Goal: Information Seeking & Learning: Understand process/instructions

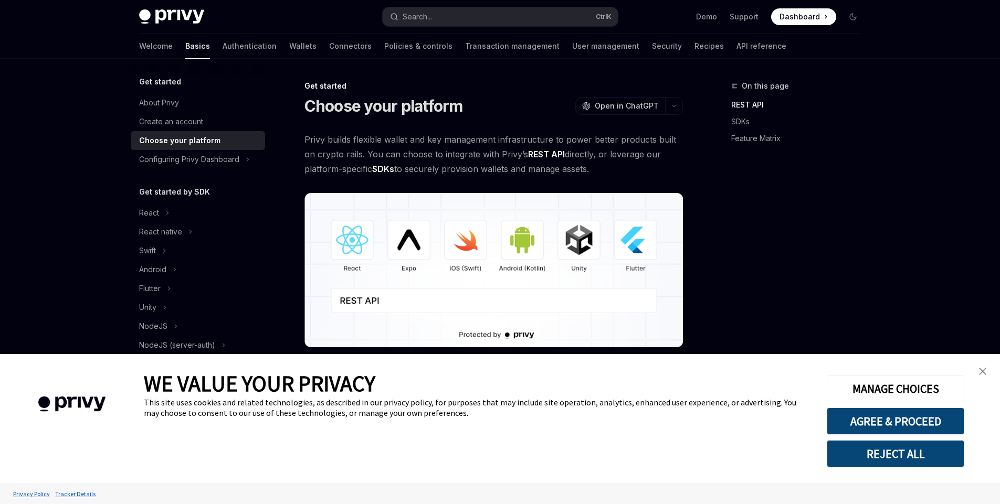
click at [984, 369] on img "close banner" at bounding box center [982, 371] width 7 height 7
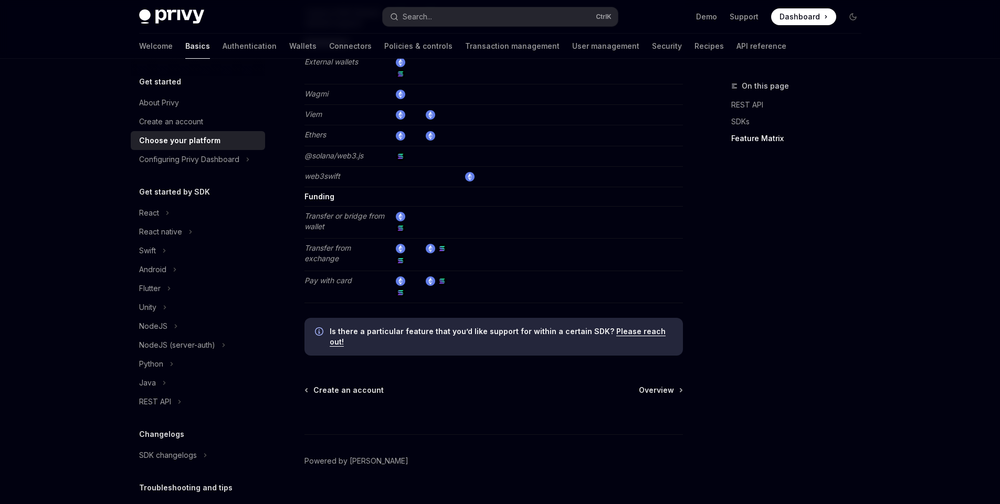
scroll to position [1962, 0]
click at [160, 407] on div "REST API" at bounding box center [155, 402] width 32 height 13
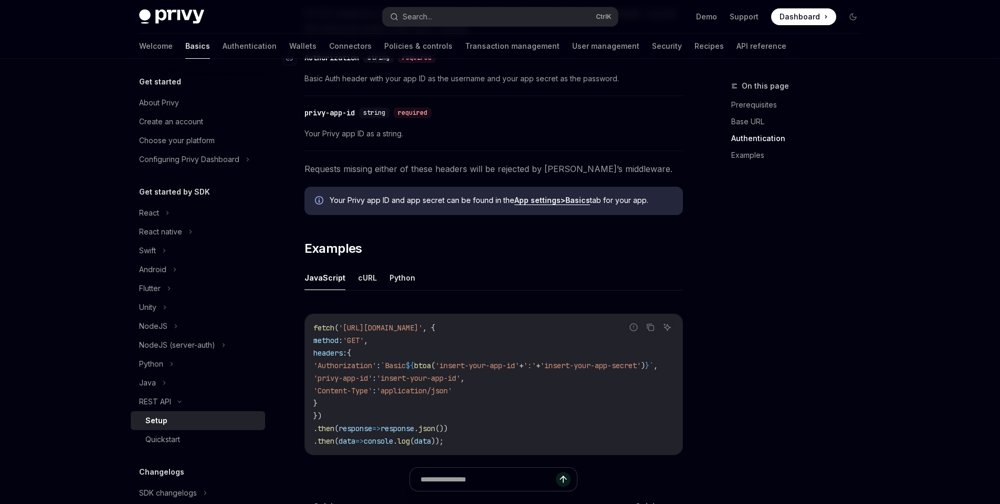
scroll to position [508, 0]
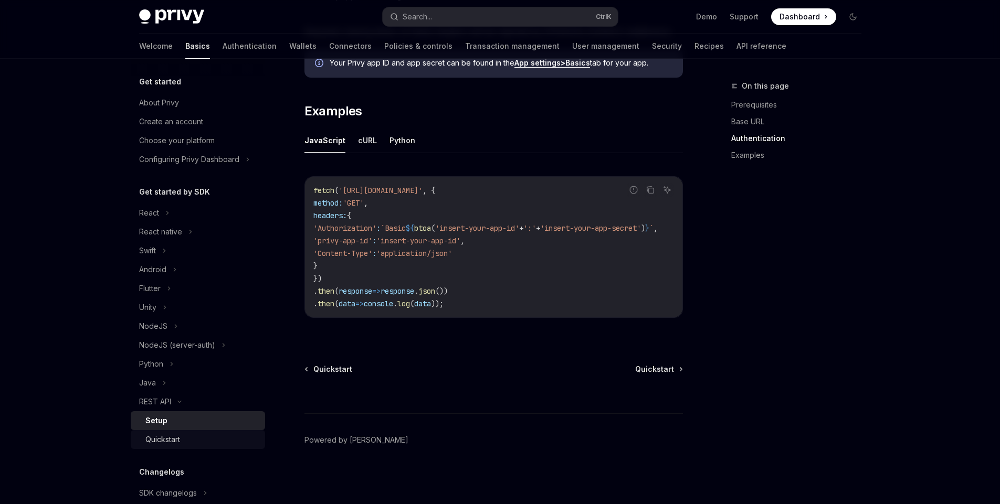
click at [201, 440] on div "Quickstart" at bounding box center [201, 440] width 113 height 13
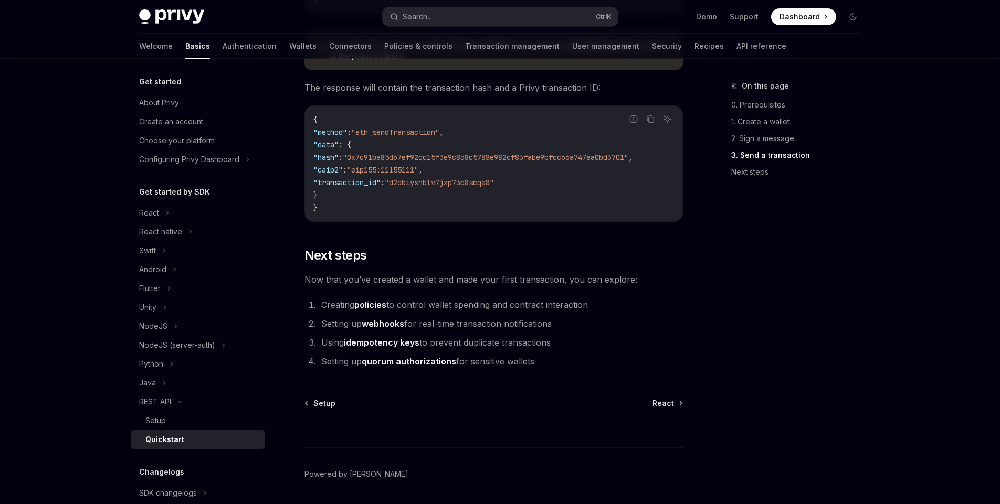
scroll to position [1361, 0]
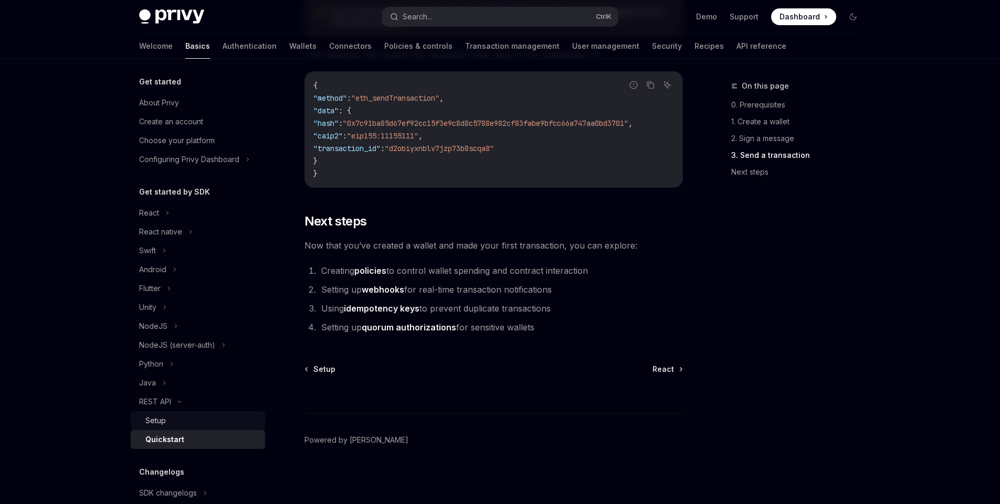
click at [181, 427] on link "Setup" at bounding box center [198, 420] width 134 height 19
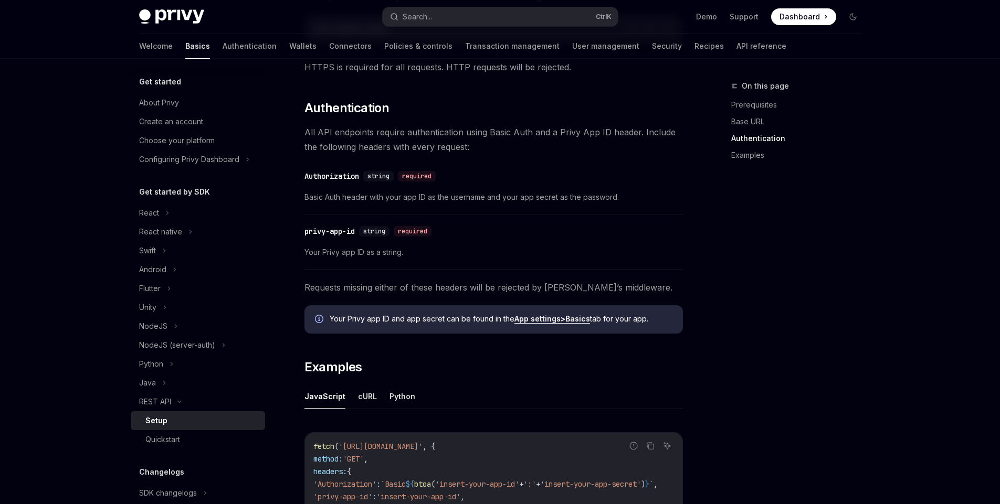
scroll to position [497, 0]
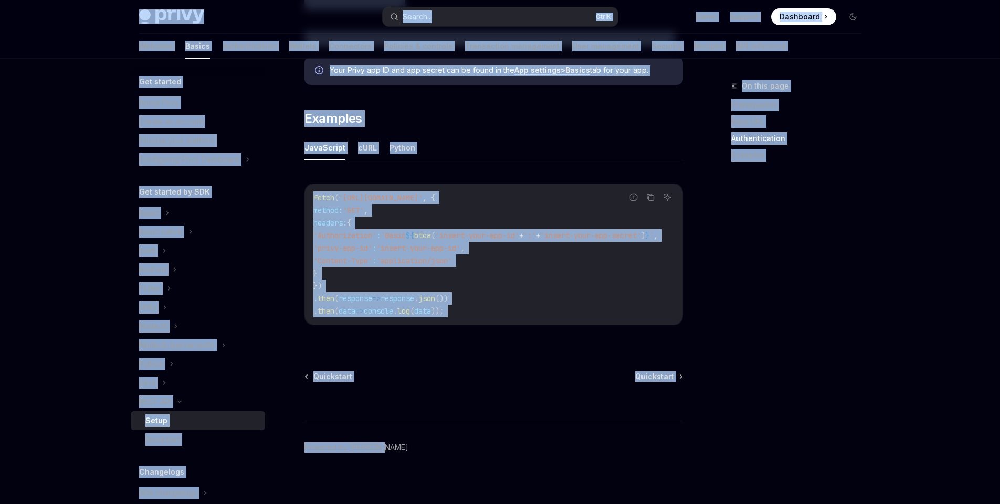
click at [537, 376] on div "Quickstart Quickstart" at bounding box center [493, 377] width 378 height 10
copy div "Lorem Ipsu dolo sita Consec... Adip E Sedd Eiusmod Temporinc Utlaboree Dolore..…"
click at [184, 441] on div "Quickstart" at bounding box center [201, 440] width 113 height 13
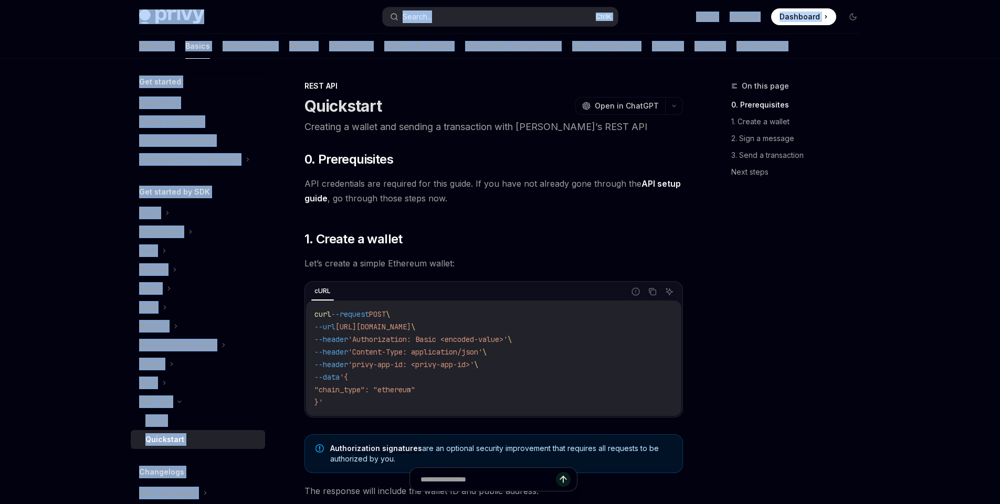
click at [861, 389] on div "On this page 0. Prerequisites 1. Create a wallet 2. Sign a message 3. Send a tr…" at bounding box center [790, 292] width 160 height 425
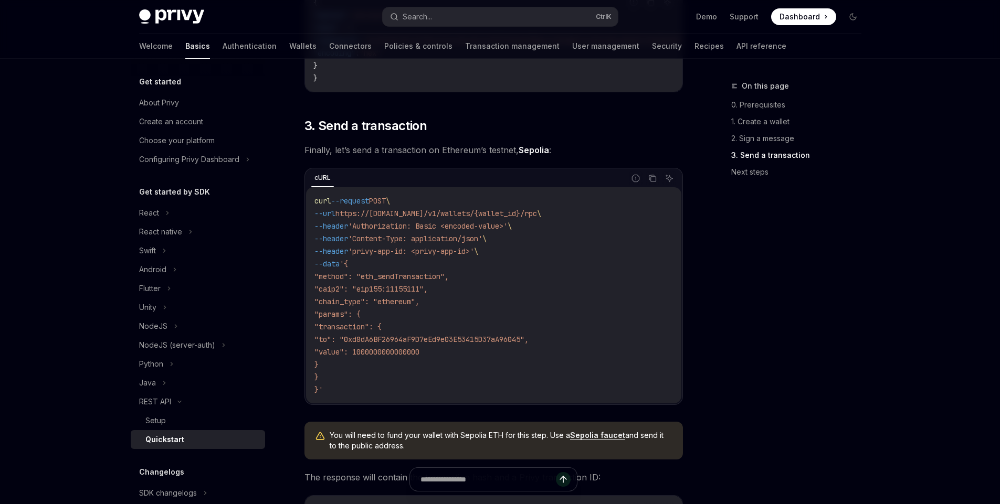
scroll to position [921, 0]
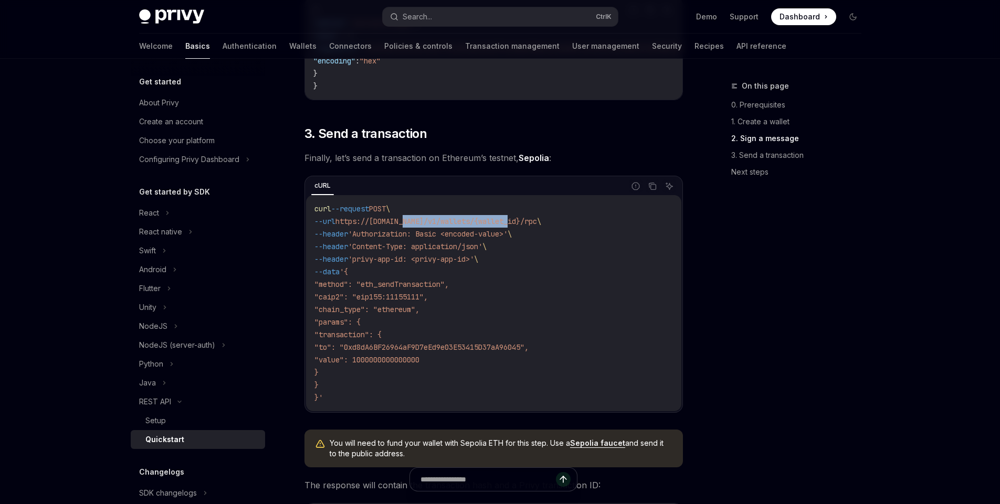
drag, startPoint x: 416, startPoint y: 222, endPoint x: 525, endPoint y: 230, distance: 109.5
click at [525, 230] on code "curl --request POST \ --url https://[DOMAIN_NAME]/v1/wallets/{wallet_id}/rpc \ …" at bounding box center [493, 304] width 358 height 202
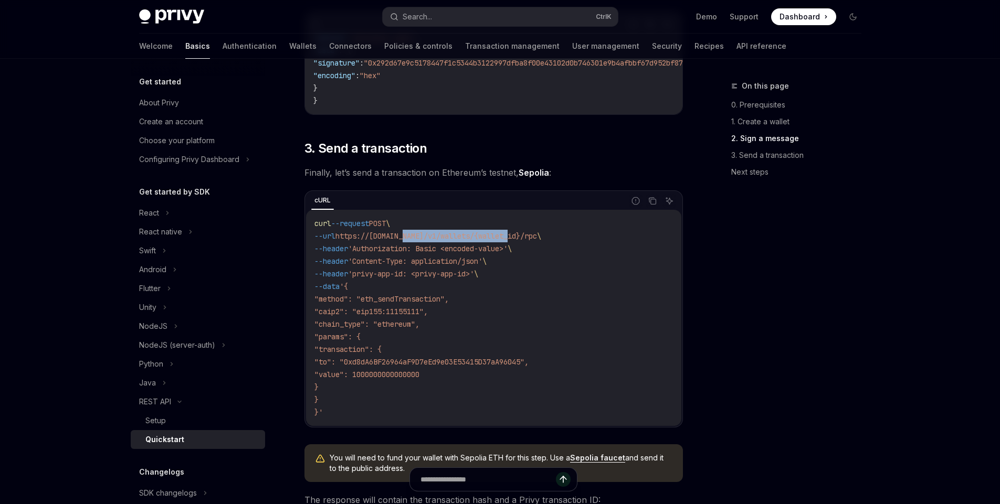
scroll to position [1062, 0]
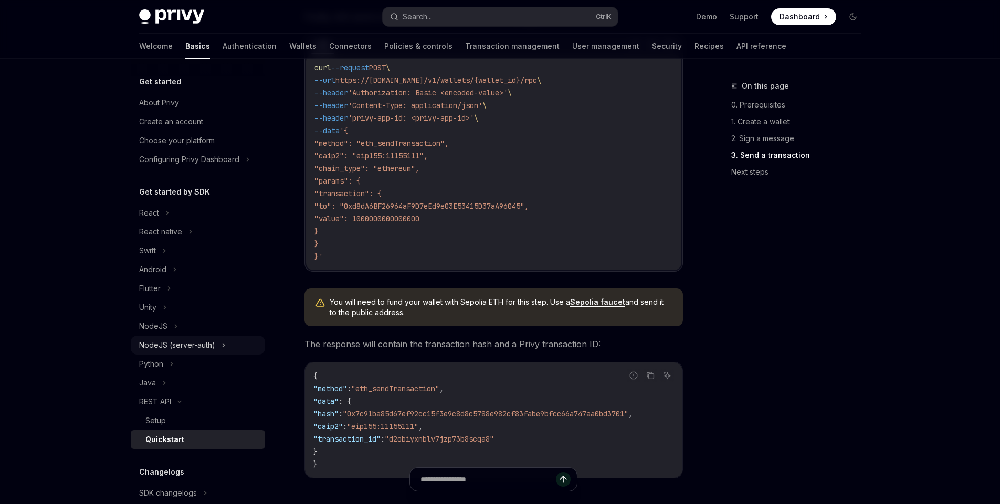
click at [194, 344] on div "NodeJS (server-auth)" at bounding box center [177, 345] width 76 height 13
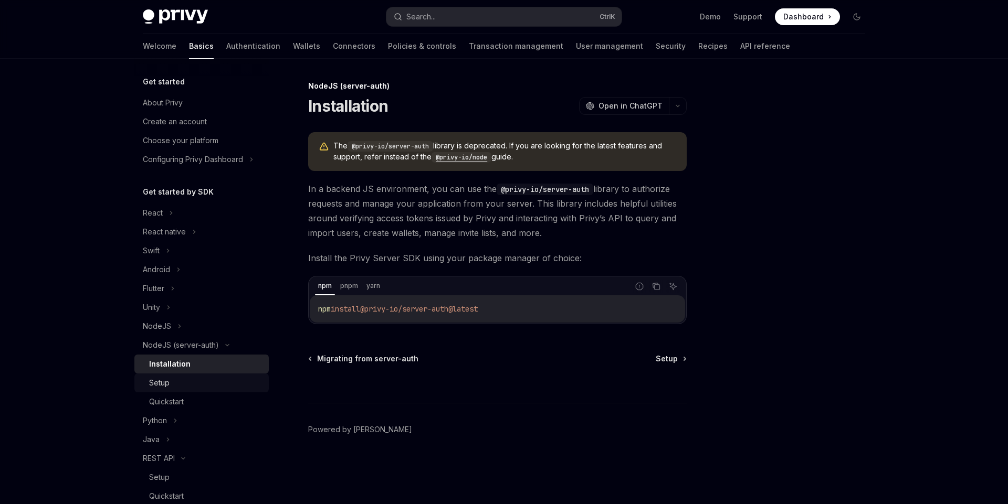
click at [178, 388] on div "Setup" at bounding box center [205, 383] width 113 height 13
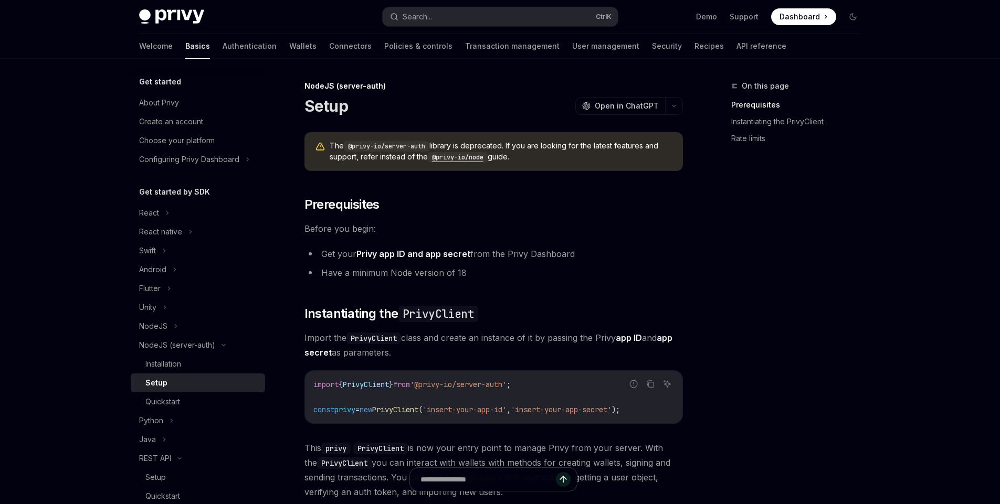
scroll to position [282, 0]
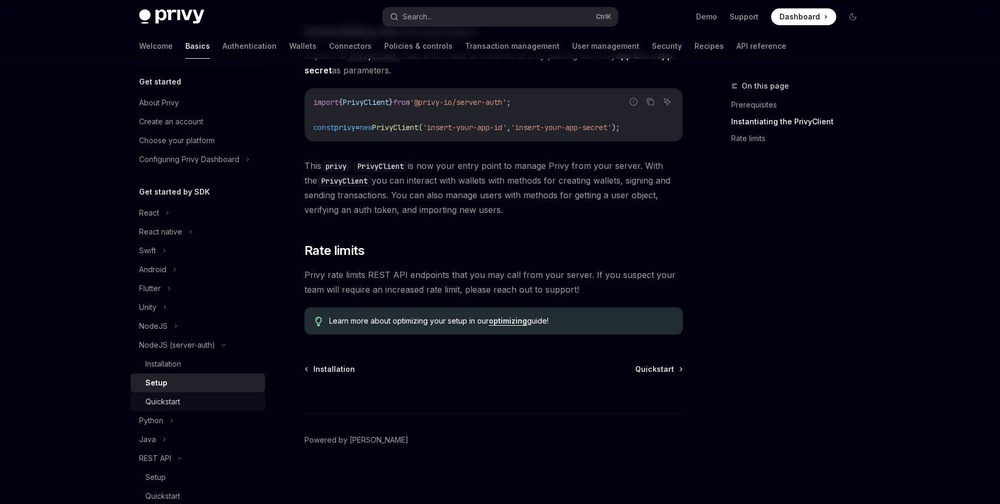
click at [189, 400] on div "Quickstart" at bounding box center [201, 402] width 113 height 13
type textarea "*"
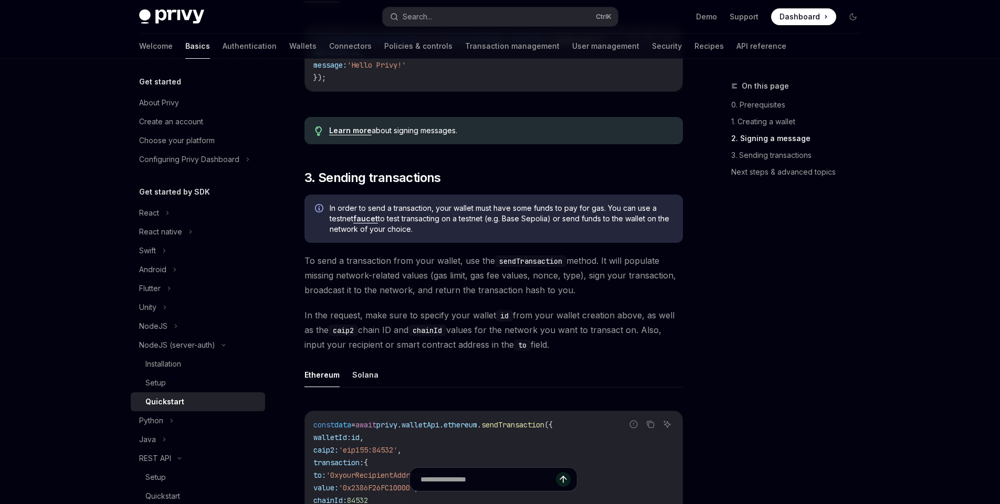
scroll to position [637, 0]
